Goal: Information Seeking & Learning: Learn about a topic

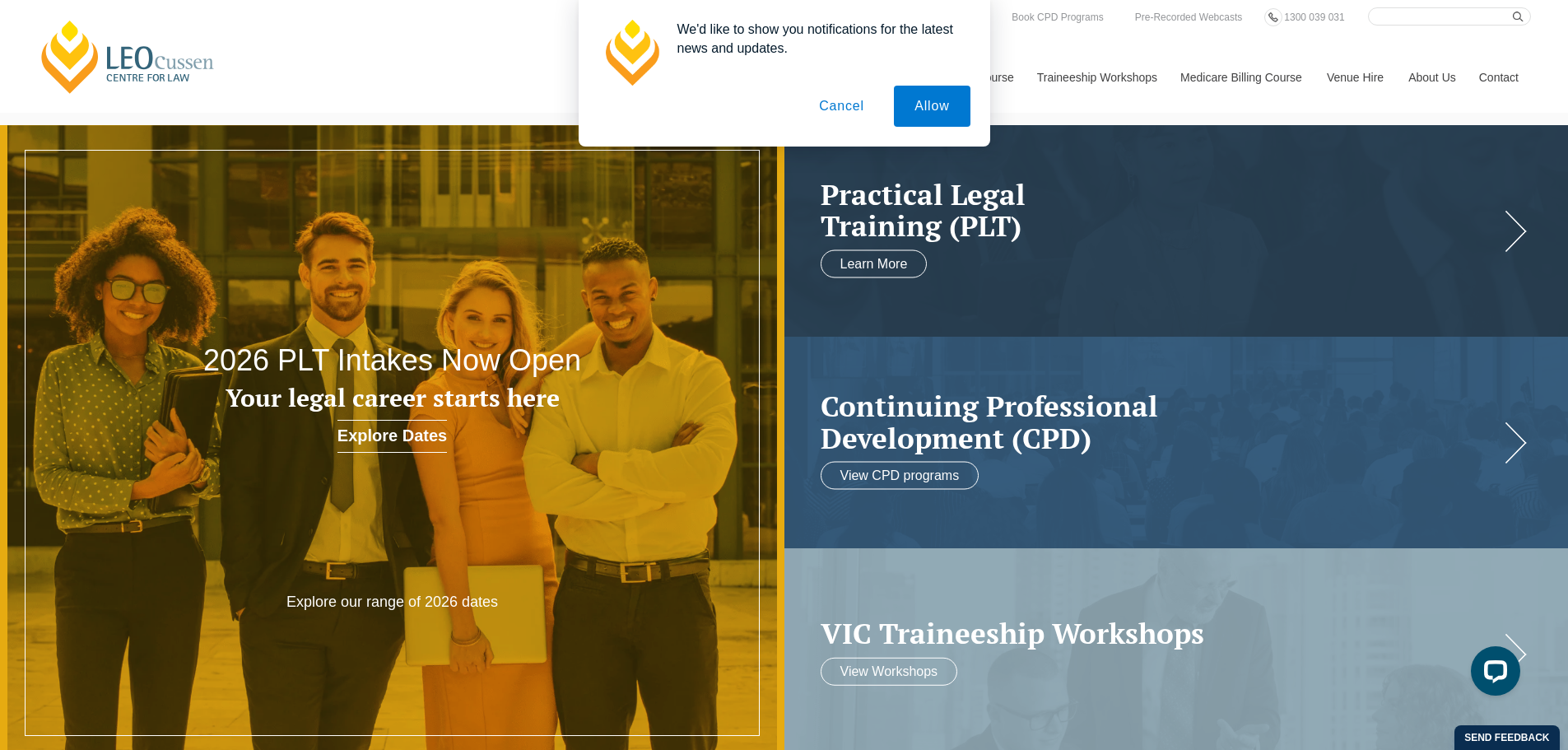
click at [843, 108] on button "Cancel" at bounding box center [841, 106] width 86 height 41
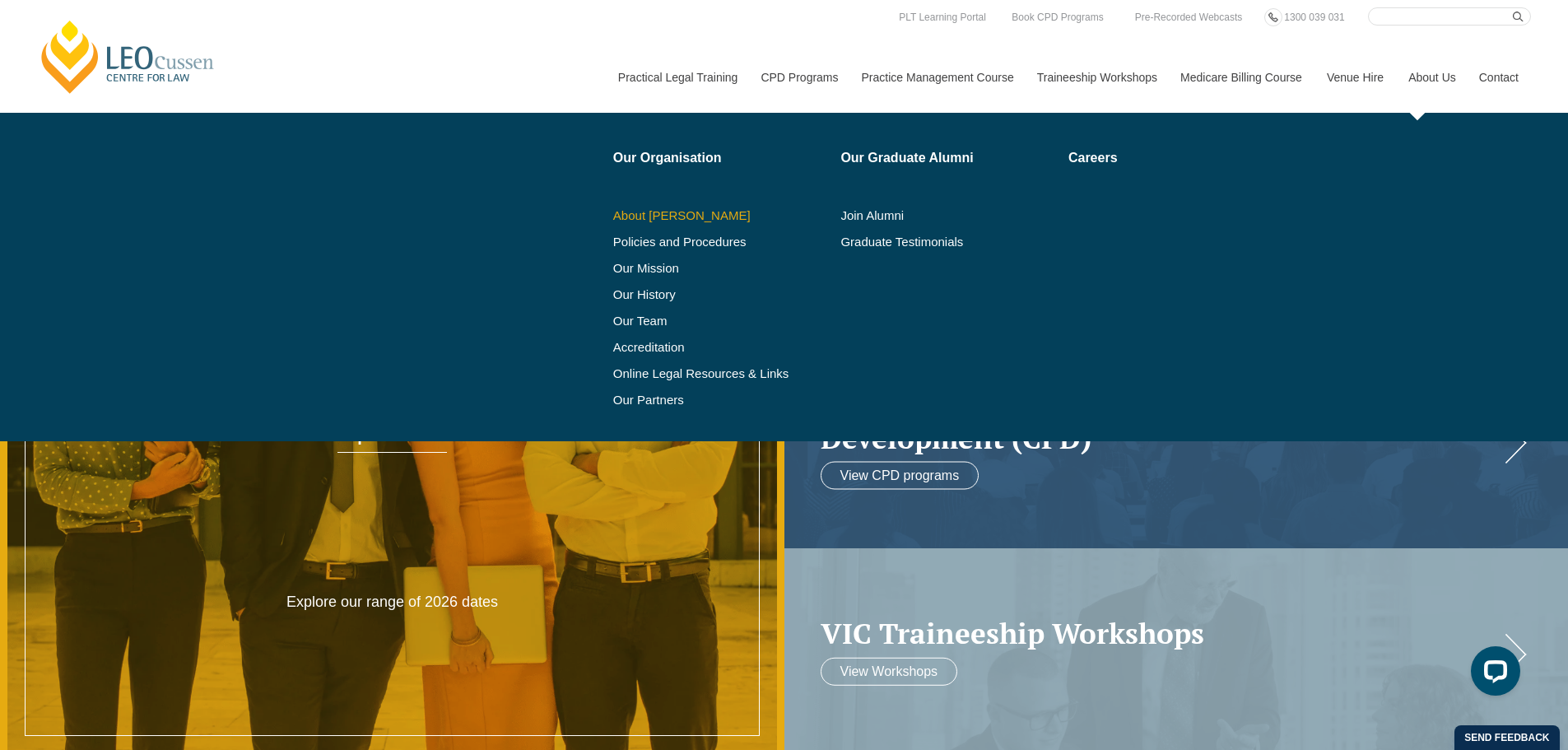
click at [689, 214] on link "About [PERSON_NAME]" at bounding box center [721, 216] width 217 height 13
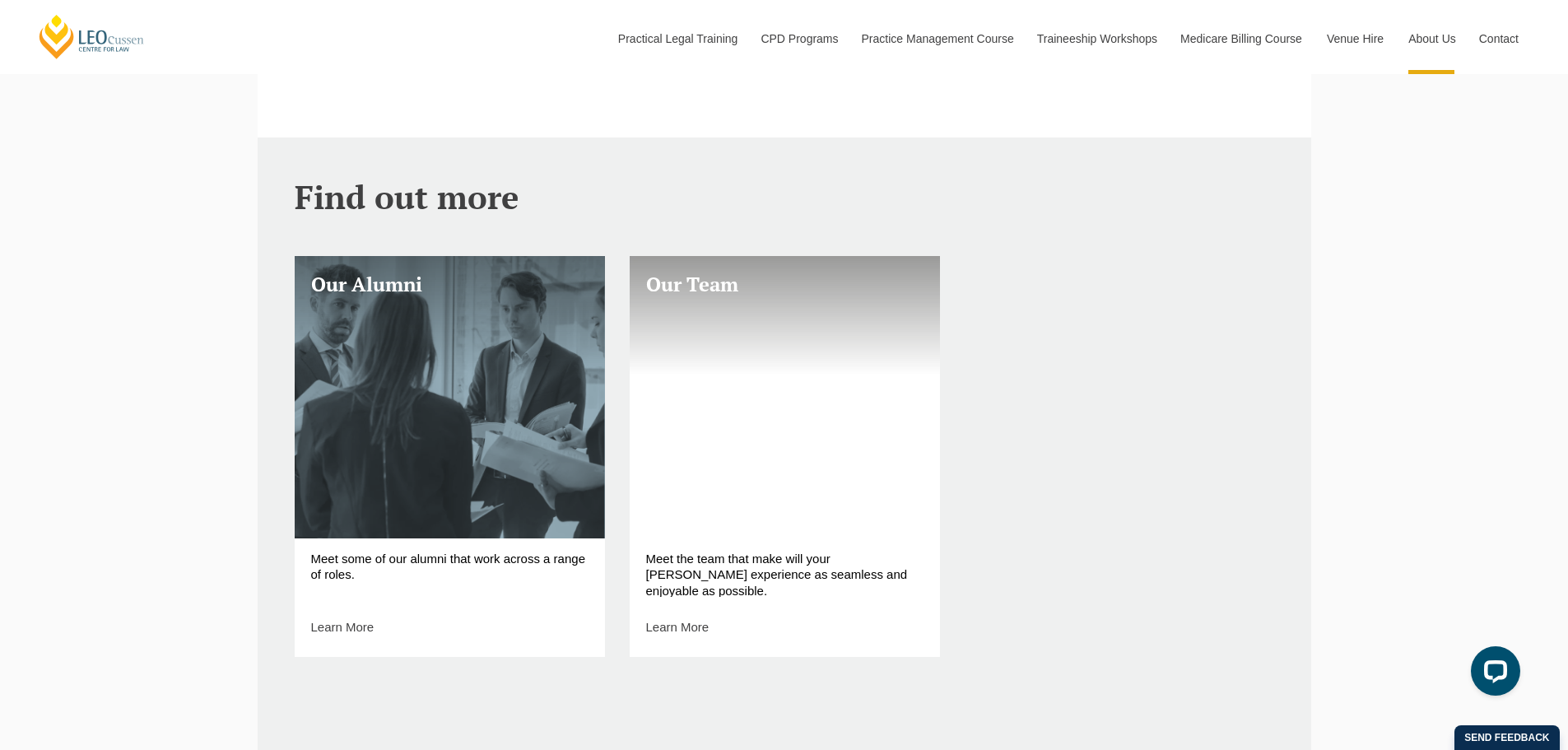
scroll to position [988, 0]
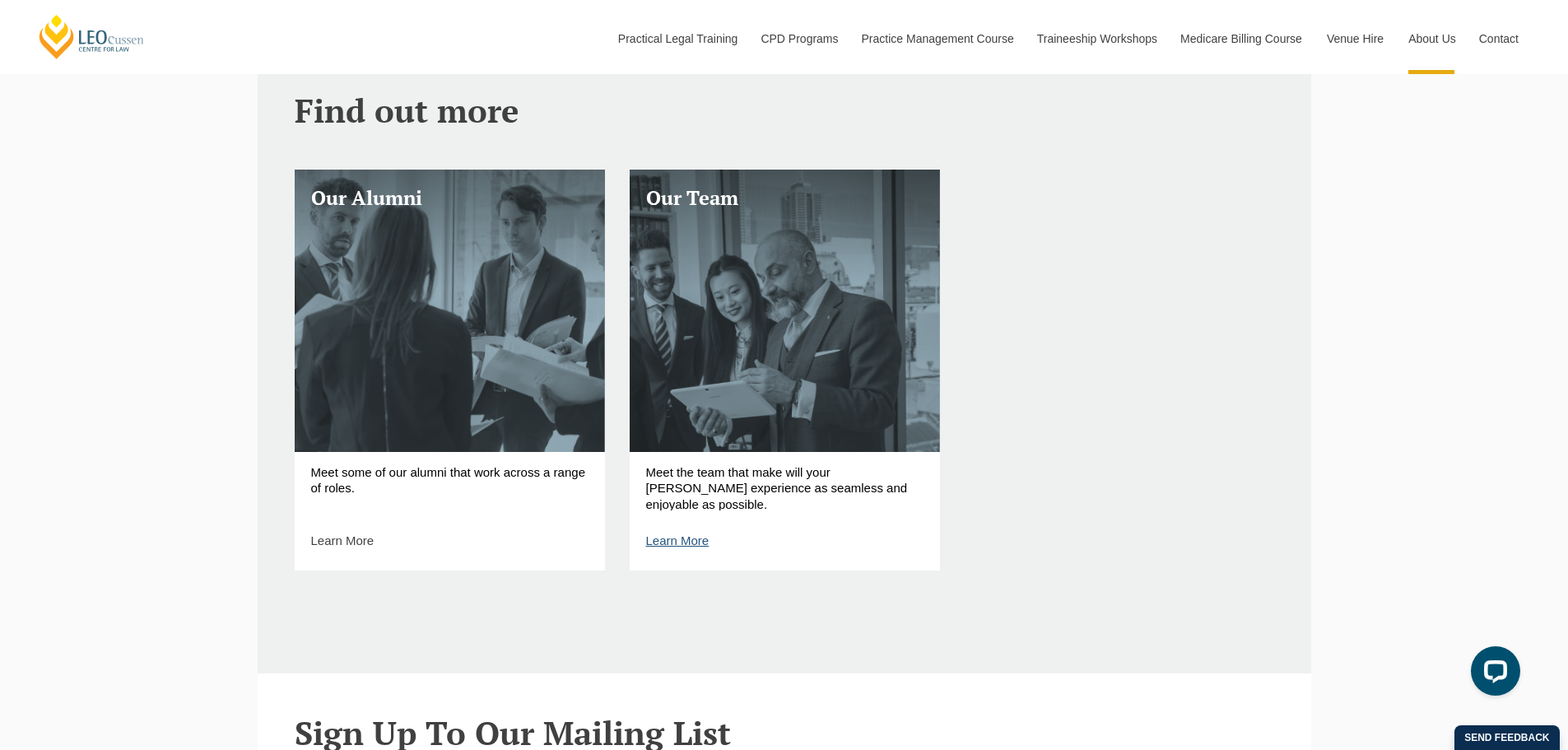
click at [700, 547] on link "Learn More" at bounding box center [677, 540] width 63 height 14
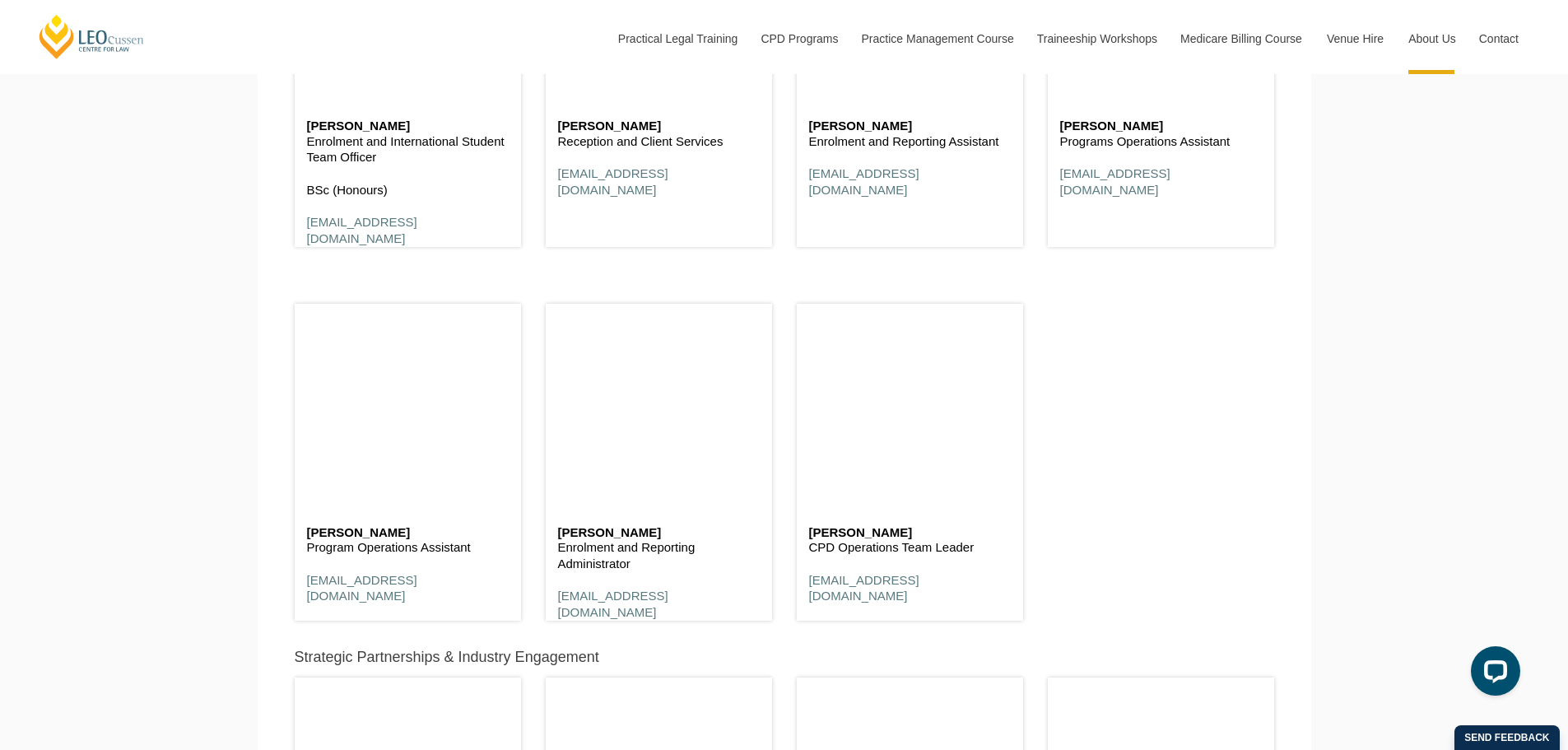
scroll to position [6012, 0]
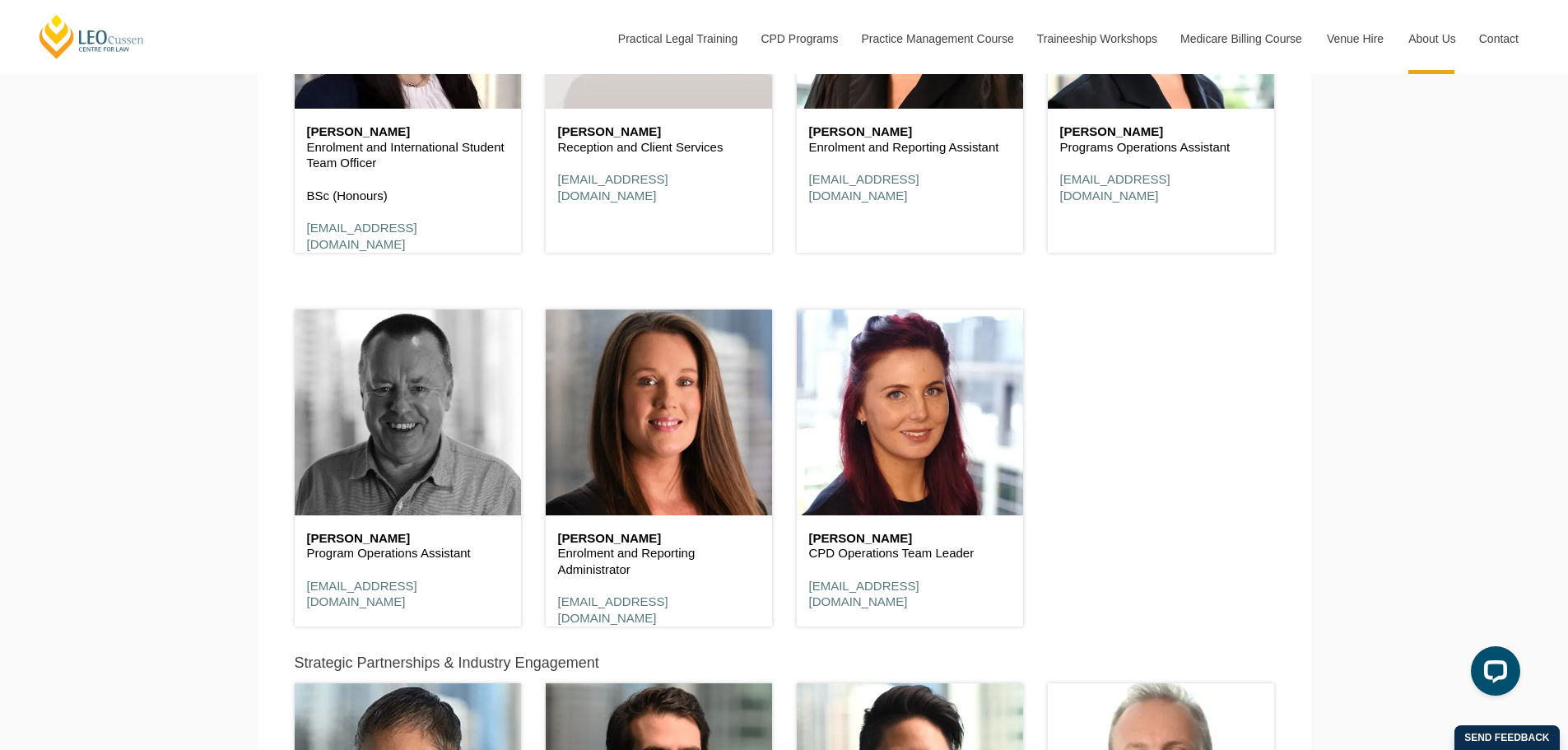
click at [411, 466] on header at bounding box center [407, 412] width 227 height 206
click at [410, 386] on header at bounding box center [407, 412] width 227 height 206
click at [419, 501] on header at bounding box center [407, 412] width 227 height 206
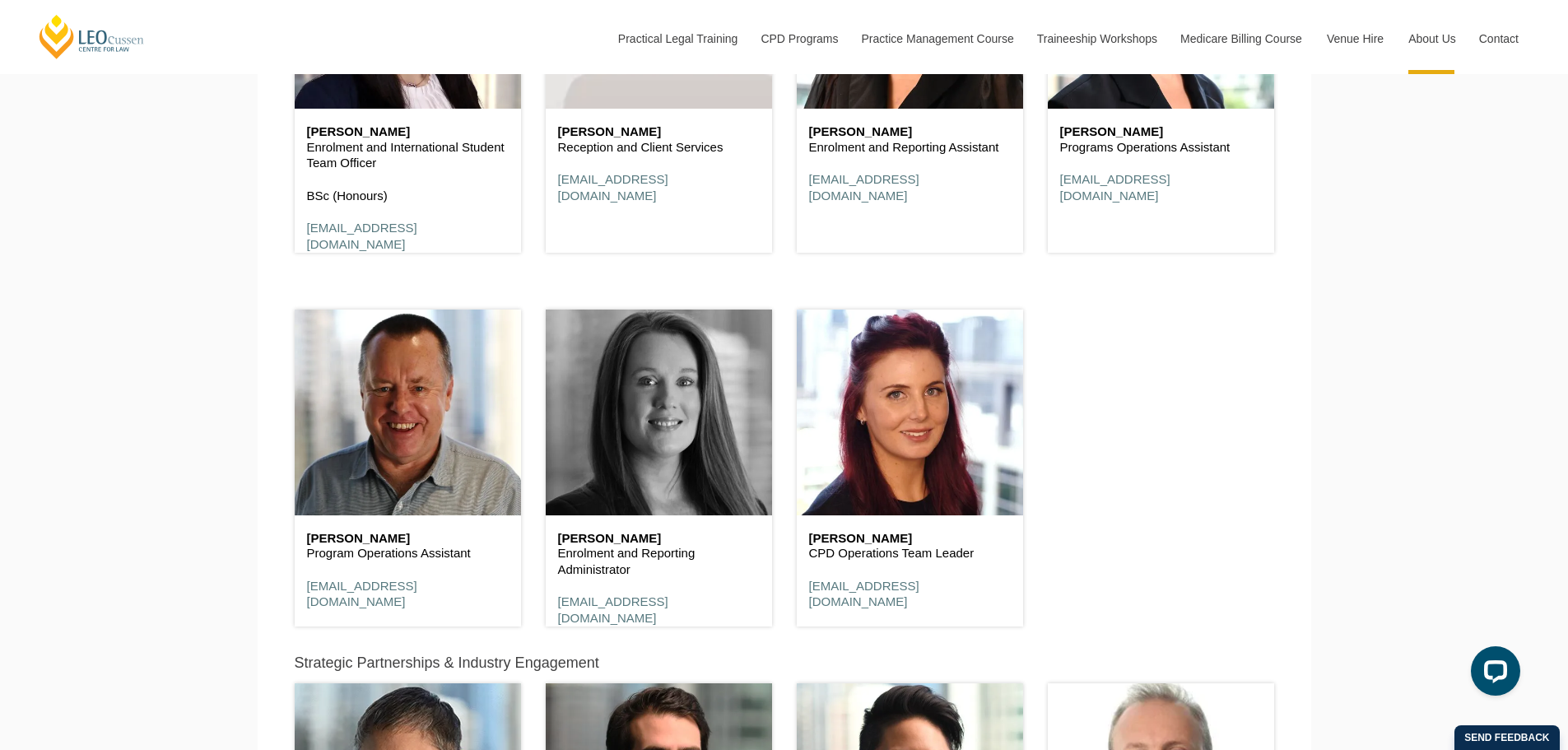
click at [620, 460] on header at bounding box center [659, 412] width 227 height 206
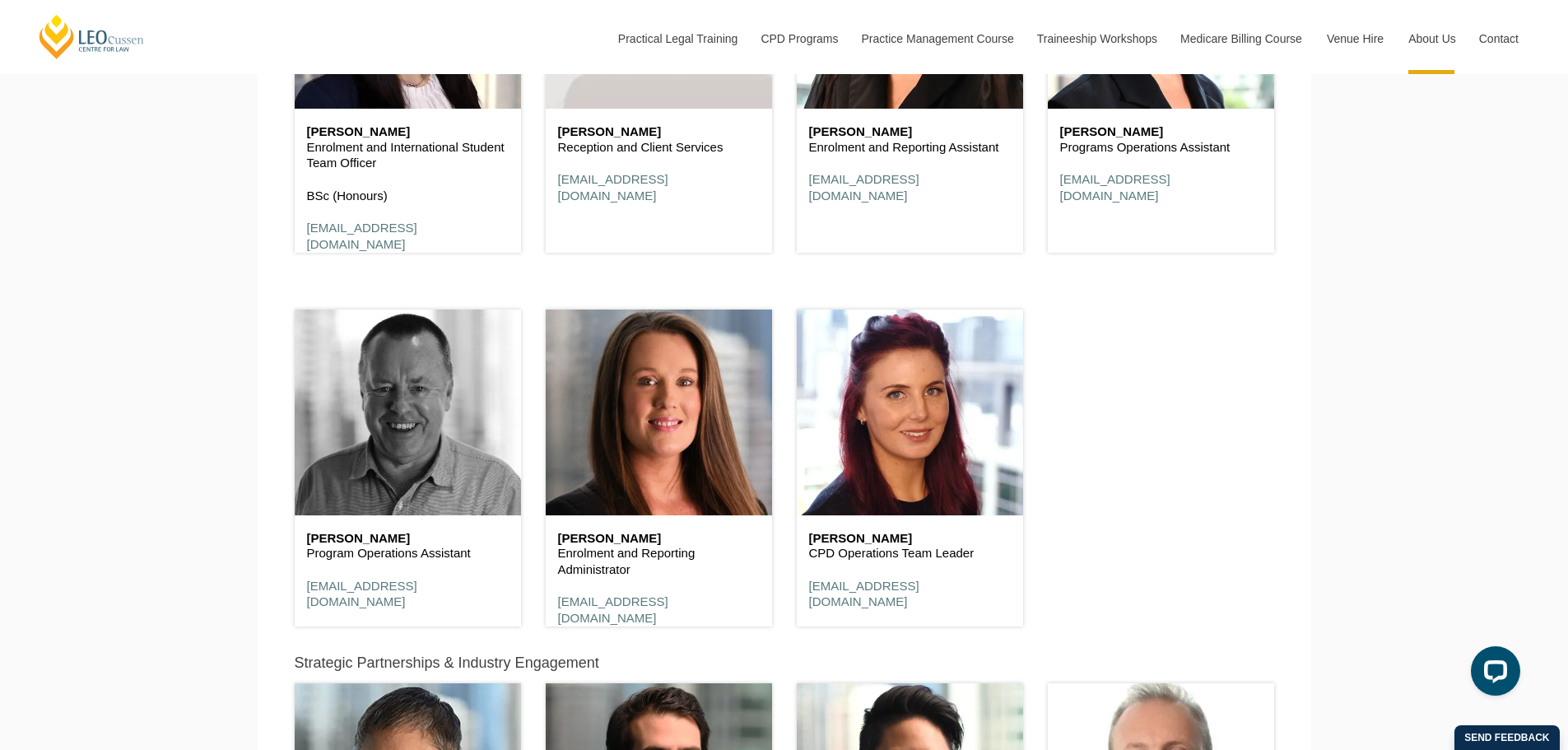
click at [431, 442] on header at bounding box center [407, 412] width 227 height 206
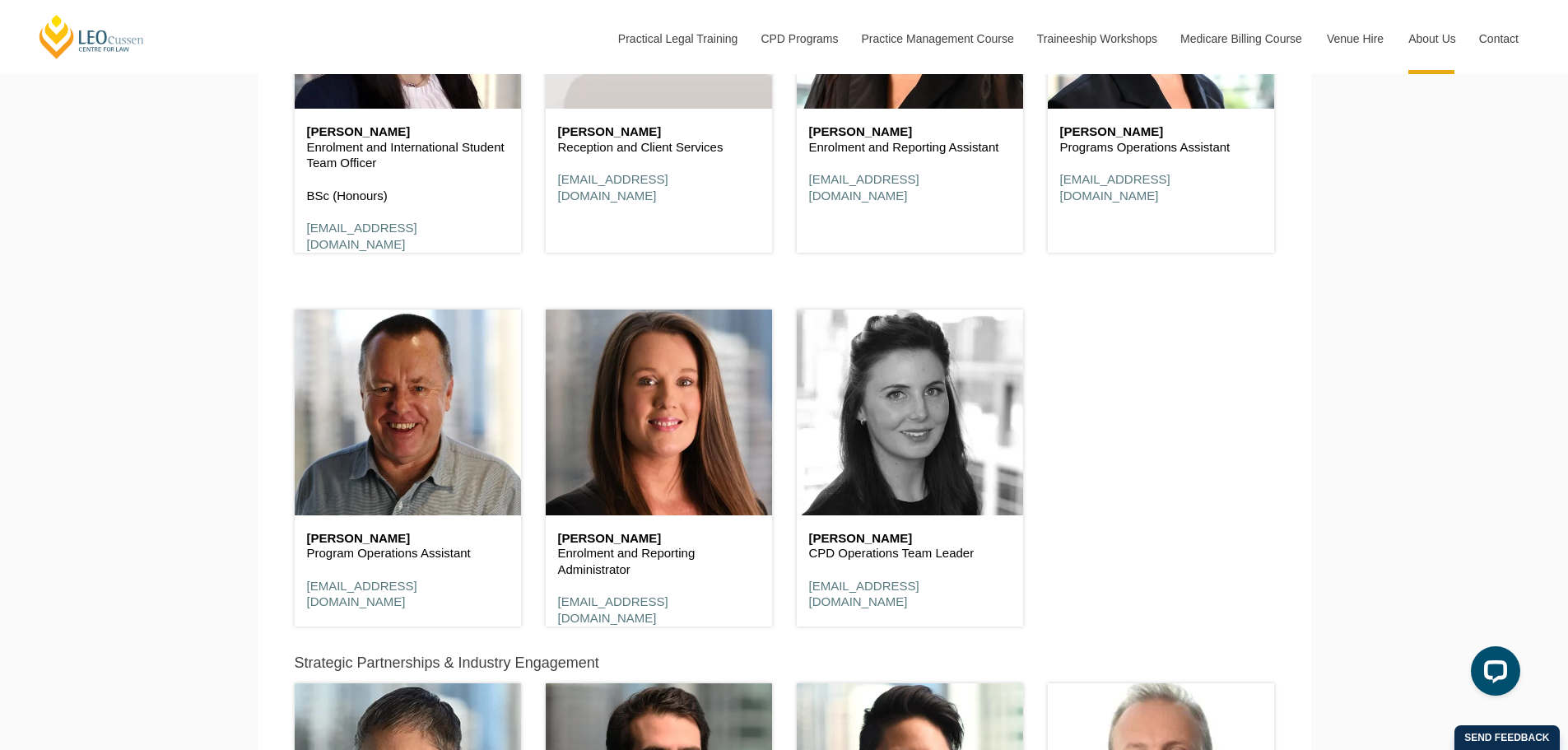
click at [860, 453] on header at bounding box center [909, 412] width 227 height 206
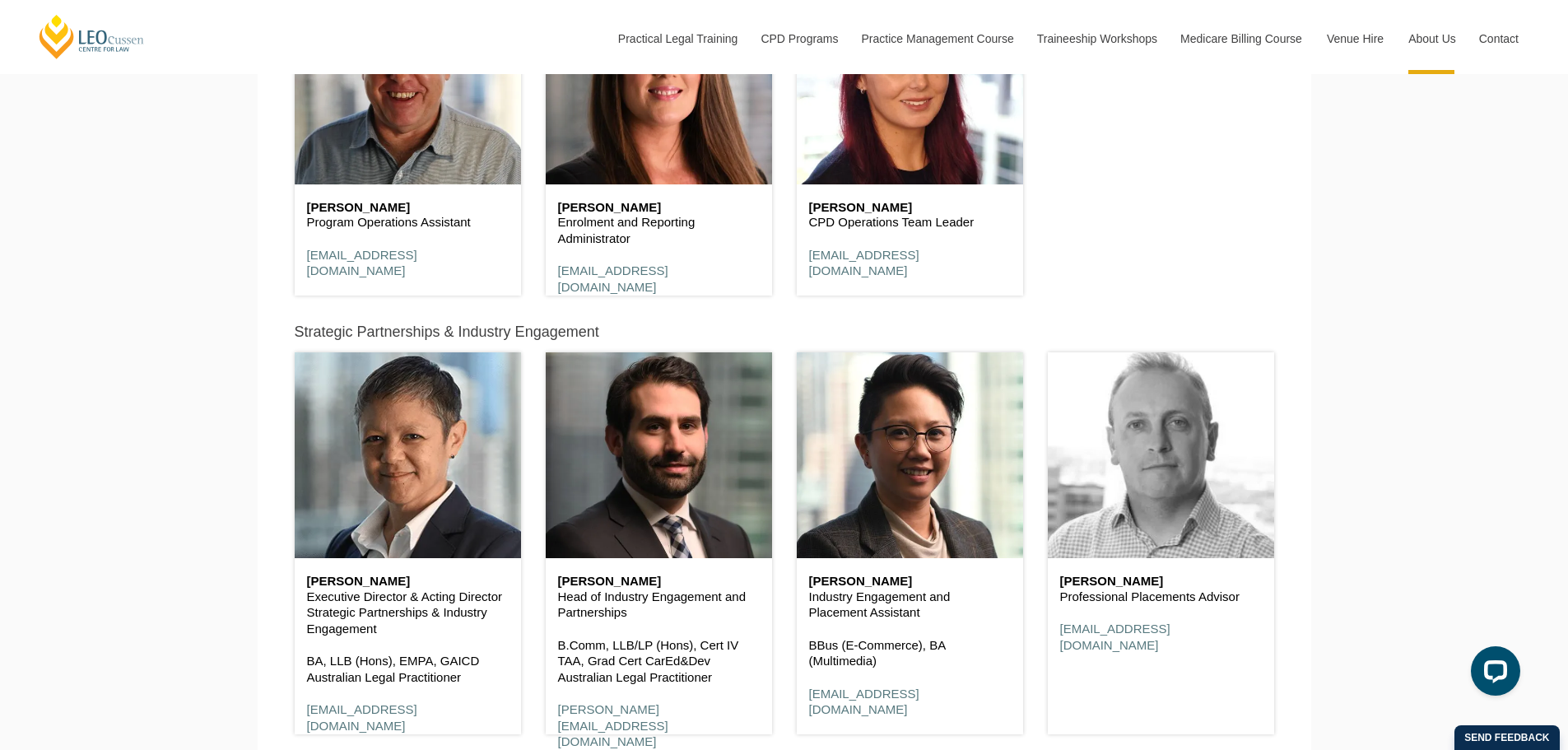
scroll to position [6423, 0]
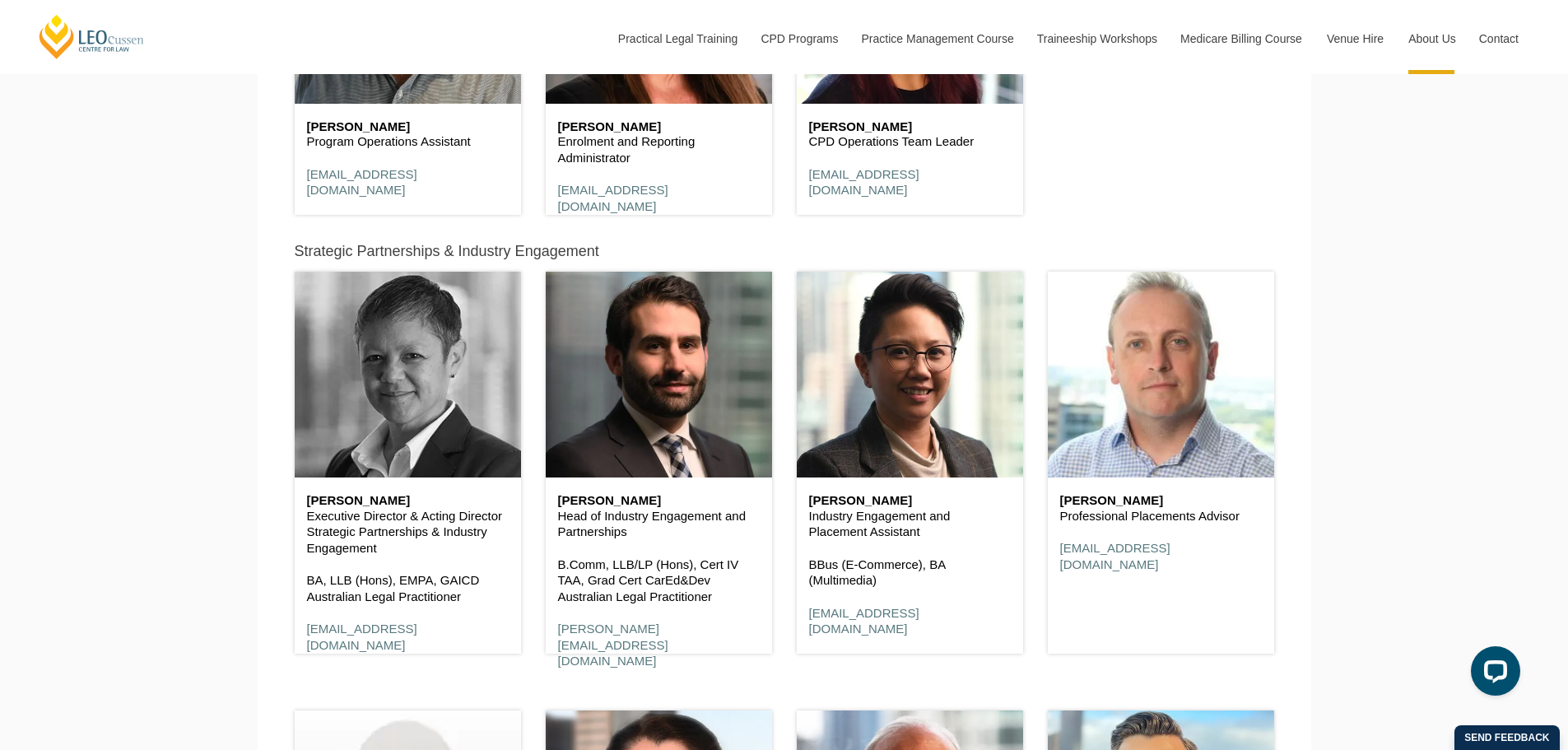
click at [395, 365] on header at bounding box center [407, 375] width 227 height 206
